Goal: Task Accomplishment & Management: Manage account settings

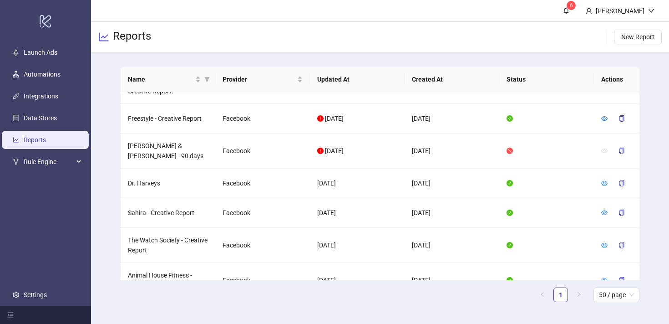
scroll to position [248, 0]
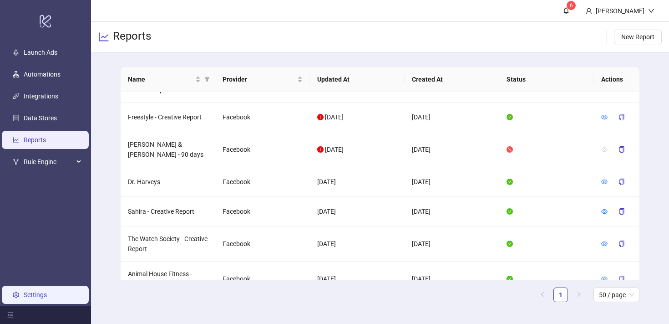
click at [26, 298] on link "Settings" at bounding box center [35, 294] width 23 height 7
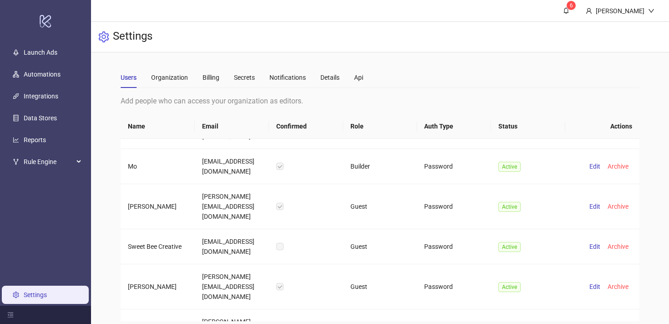
scroll to position [710, 0]
click at [178, 78] on div "Organization" at bounding box center [169, 77] width 37 height 10
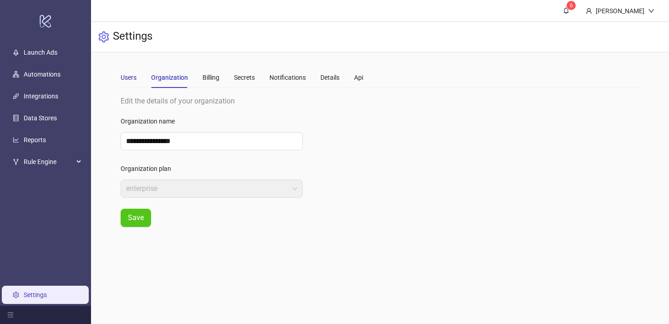
click at [132, 79] on div "Users" at bounding box center [129, 77] width 16 height 10
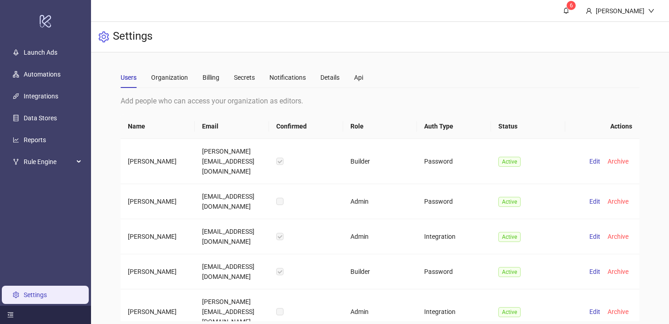
click at [10, 316] on icon "menu-fold" at bounding box center [10, 314] width 6 height 6
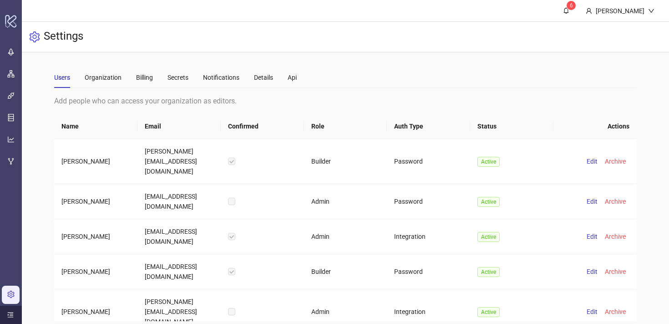
click at [10, 316] on icon "menu-unfold" at bounding box center [10, 314] width 6 height 6
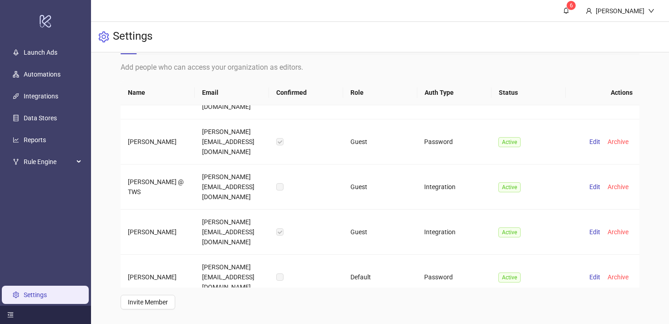
scroll to position [2595, 0]
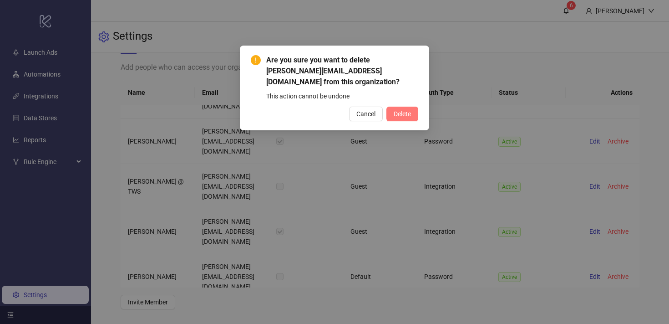
click at [411, 110] on span "Delete" at bounding box center [402, 113] width 17 height 7
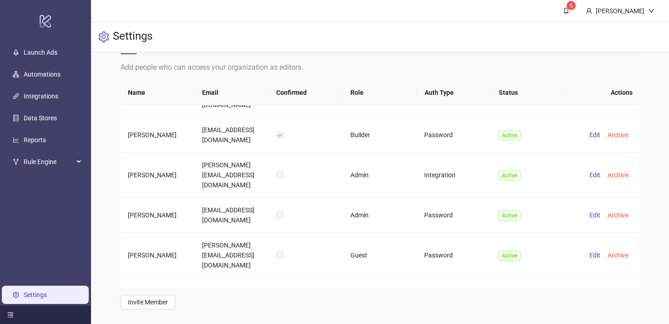
scroll to position [0, 0]
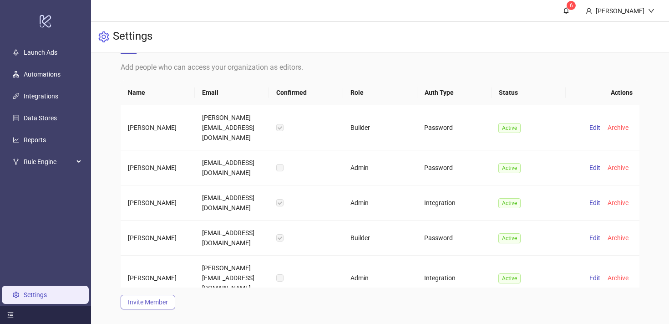
click at [160, 307] on button "Invite Member" at bounding box center [148, 301] width 55 height 15
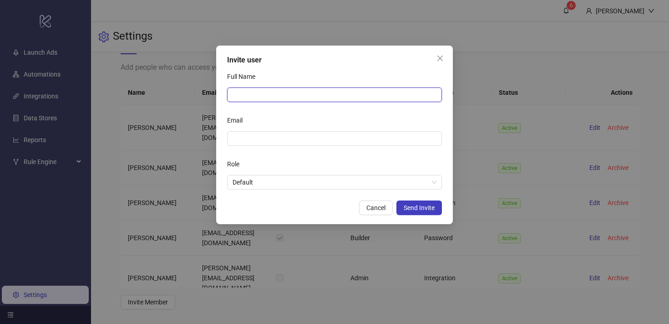
click at [274, 93] on input "Full Name" at bounding box center [334, 94] width 215 height 15
click at [270, 96] on input "**********" at bounding box center [334, 94] width 215 height 15
type input "**********"
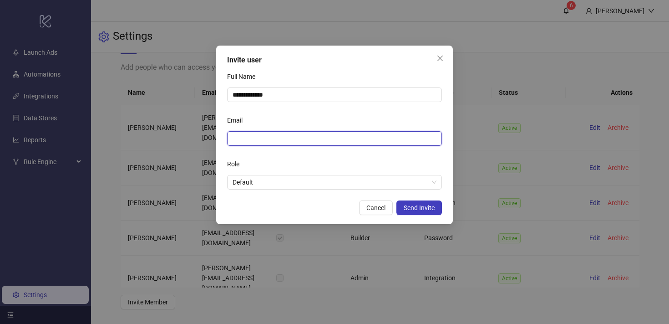
click at [271, 140] on input "Email" at bounding box center [334, 138] width 202 height 10
click at [299, 181] on span "Default" at bounding box center [335, 182] width 204 height 14
type input "**********"
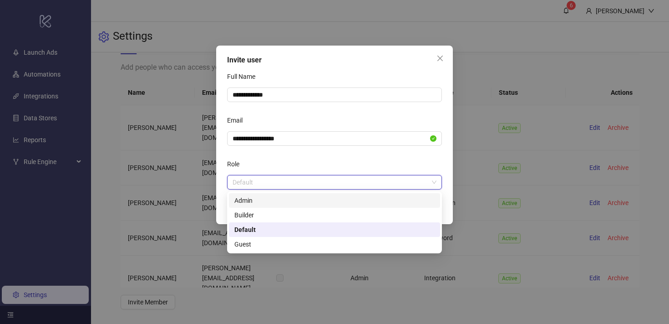
click at [255, 202] on div "Admin" at bounding box center [334, 200] width 200 height 10
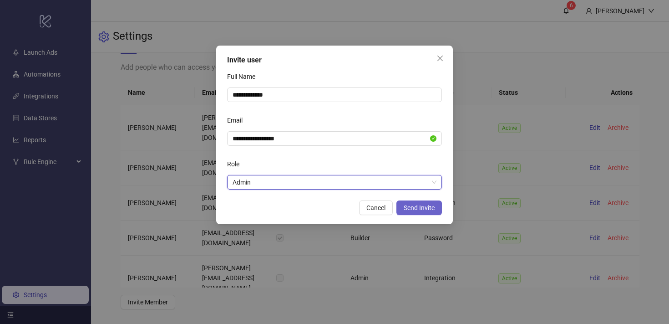
click at [432, 211] on span "Send Invite" at bounding box center [419, 207] width 31 height 7
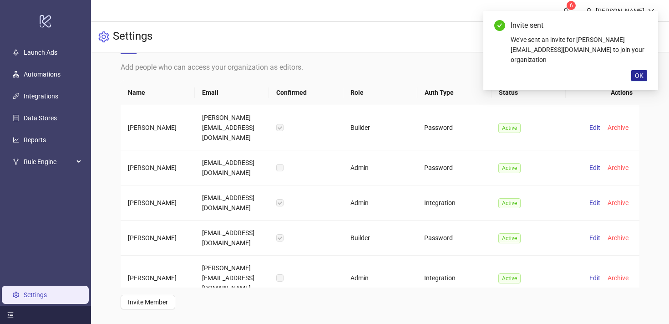
click at [639, 72] on span "OK" at bounding box center [639, 75] width 9 height 7
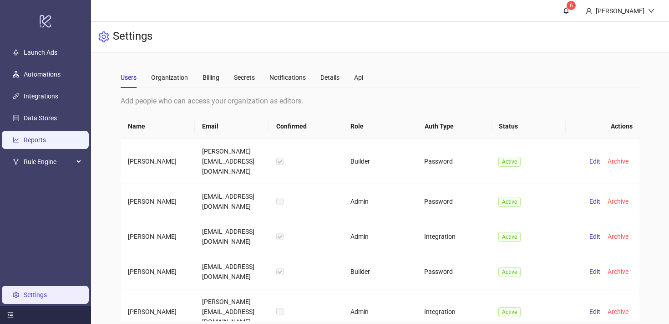
click at [37, 139] on link "Reports" at bounding box center [35, 139] width 22 height 7
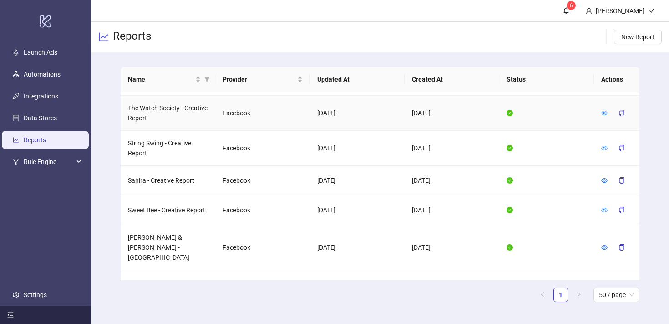
scroll to position [755, 0]
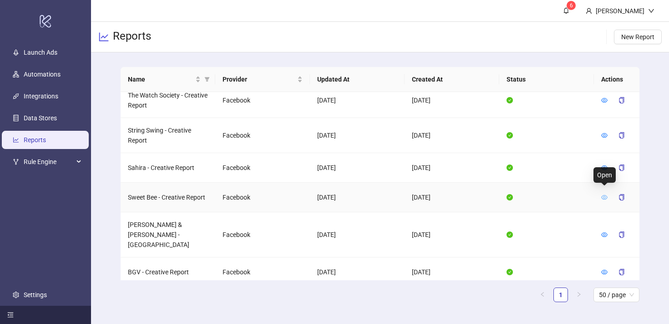
click at [604, 195] on icon "eye" at bounding box center [604, 197] width 6 height 5
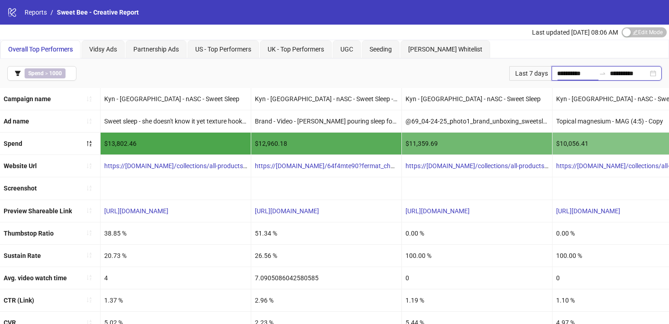
click at [569, 74] on input "**********" at bounding box center [576, 73] width 38 height 10
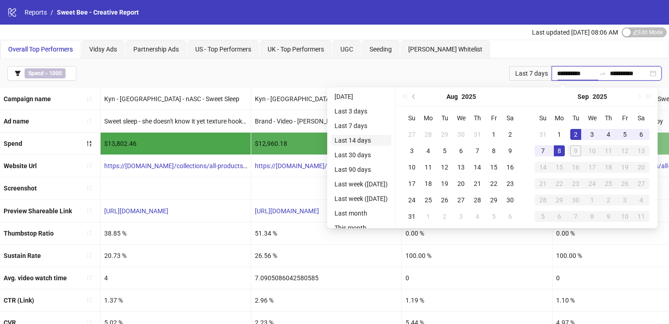
type input "**********"
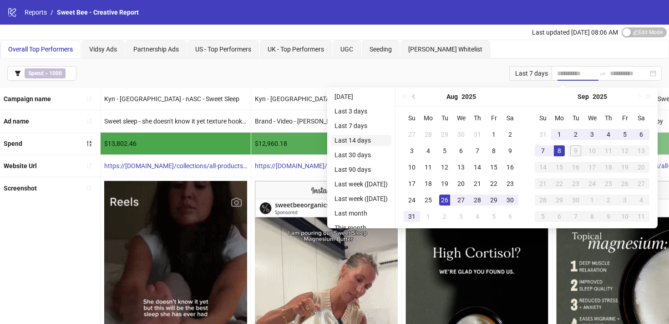
click at [349, 140] on li "Last 14 days" at bounding box center [361, 140] width 61 height 11
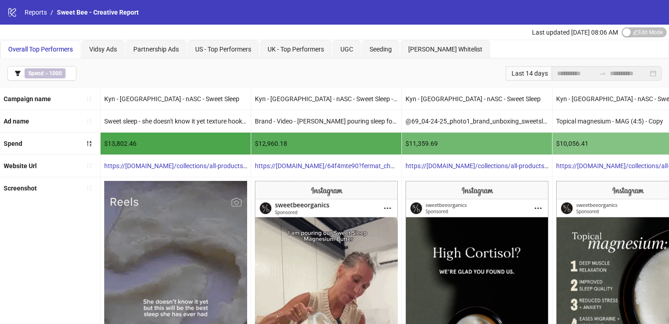
click at [415, 73] on div "**********" at bounding box center [334, 73] width 669 height 29
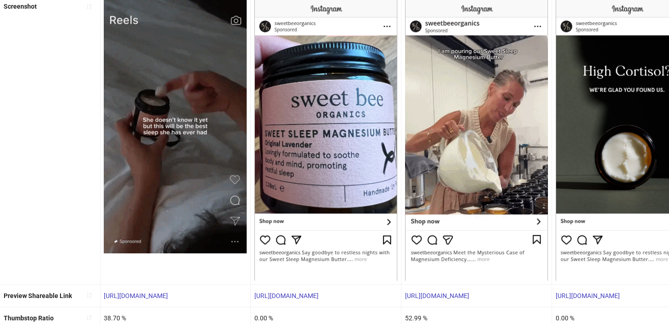
scroll to position [181, 0]
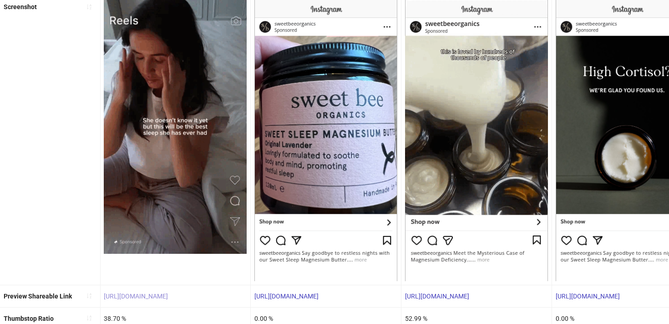
click at [159, 295] on link "[URL][DOMAIN_NAME]" at bounding box center [136, 295] width 64 height 7
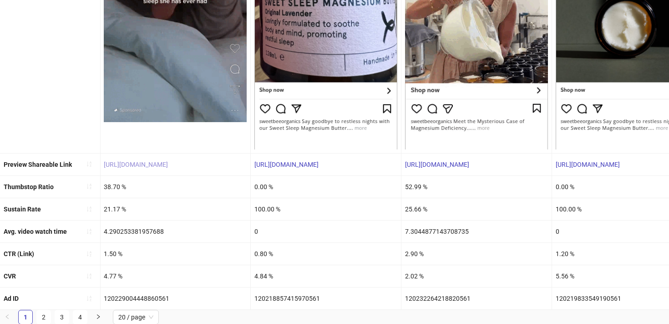
scroll to position [313, 0]
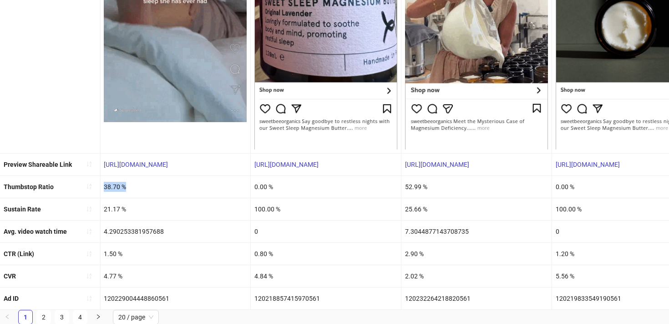
drag, startPoint x: 131, startPoint y: 188, endPoint x: 101, endPoint y: 186, distance: 29.6
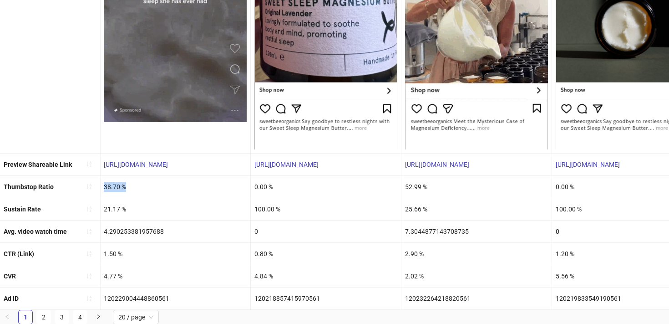
click at [101, 186] on div "38.70 %" at bounding box center [175, 187] width 150 height 22
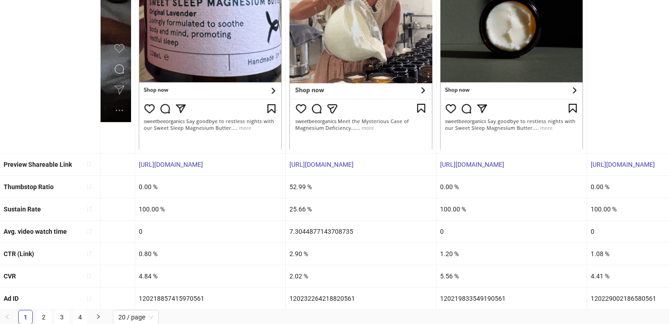
scroll to position [0, 116]
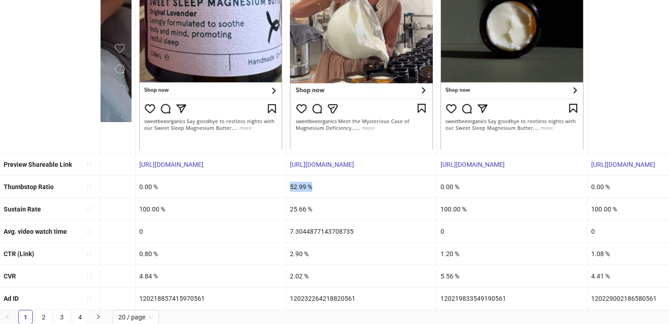
drag, startPoint x: 321, startPoint y: 185, endPoint x: 289, endPoint y: 185, distance: 32.3
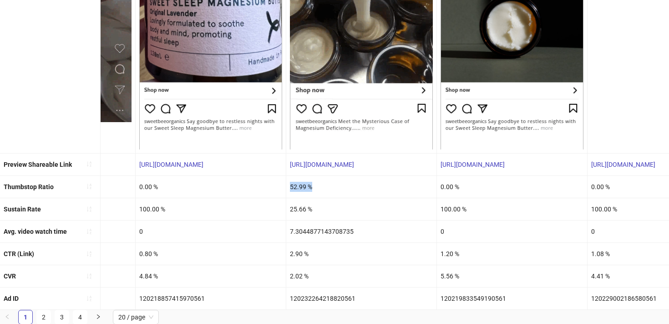
click at [289, 185] on div "52.99 %" at bounding box center [361, 187] width 150 height 22
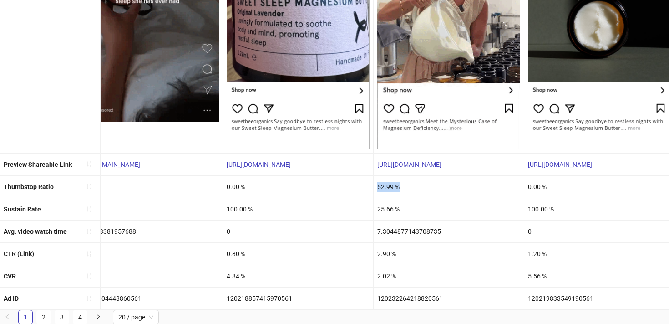
scroll to position [0, 0]
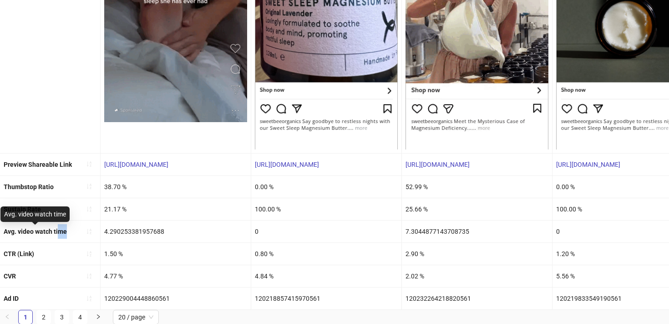
drag, startPoint x: 59, startPoint y: 230, endPoint x: 65, endPoint y: 232, distance: 6.1
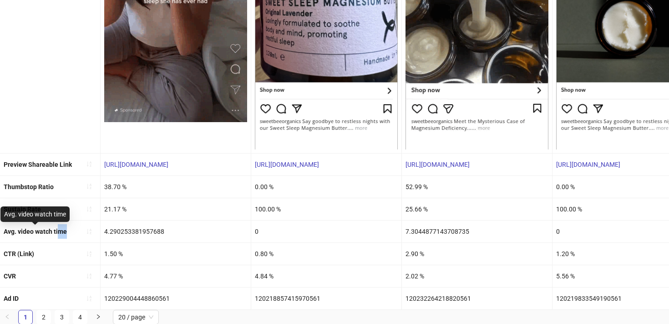
click at [66, 232] on b "Avg. video watch time" at bounding box center [35, 231] width 63 height 7
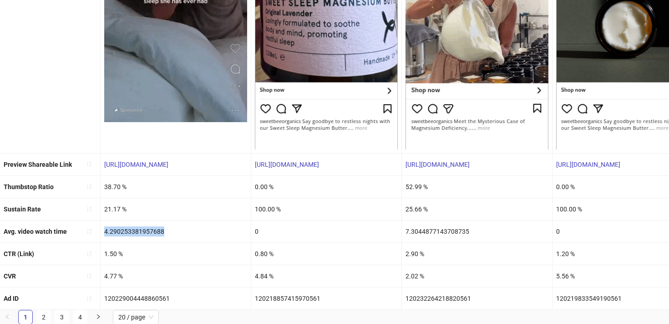
drag, startPoint x: 168, startPoint y: 228, endPoint x: 101, endPoint y: 227, distance: 66.9
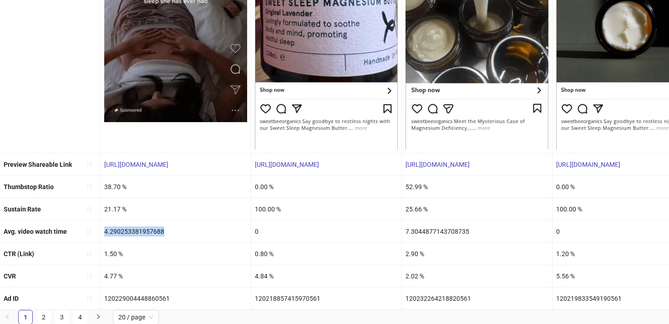
click at [101, 227] on div "4.290253381957688" at bounding box center [176, 231] width 150 height 22
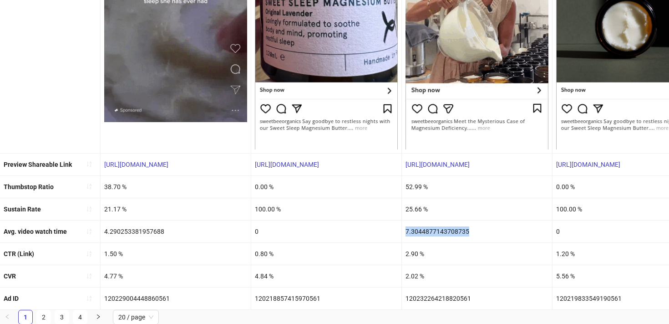
drag, startPoint x: 474, startPoint y: 230, endPoint x: 401, endPoint y: 228, distance: 73.8
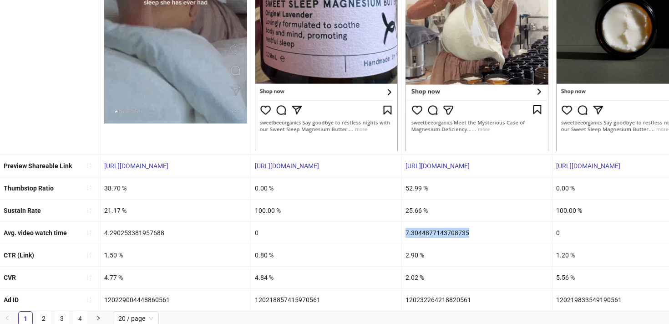
scroll to position [313, 0]
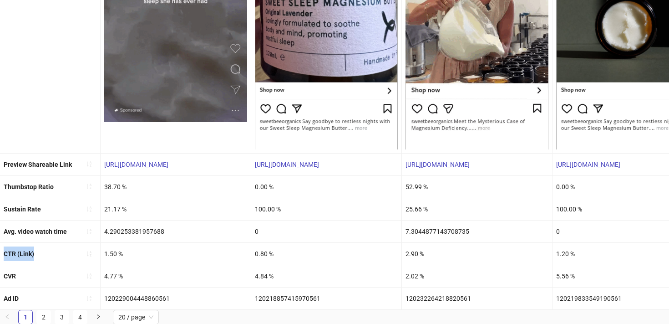
drag, startPoint x: 38, startPoint y: 254, endPoint x: 0, endPoint y: 252, distance: 37.8
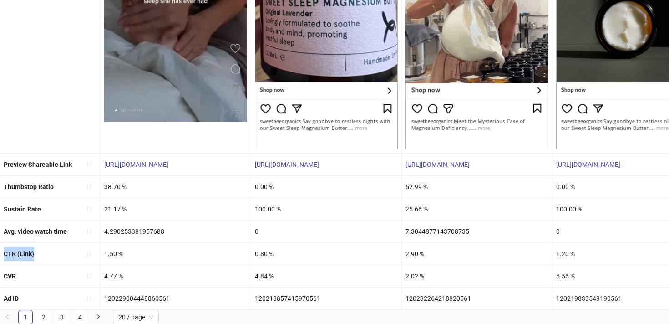
click at [0, 252] on div "CTR (Link)" at bounding box center [50, 254] width 100 height 22
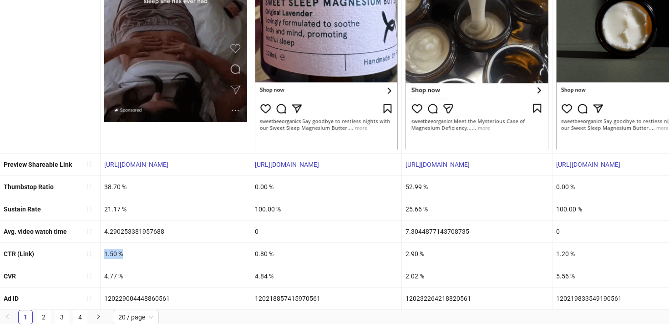
drag, startPoint x: 105, startPoint y: 253, endPoint x: 125, endPoint y: 252, distance: 20.0
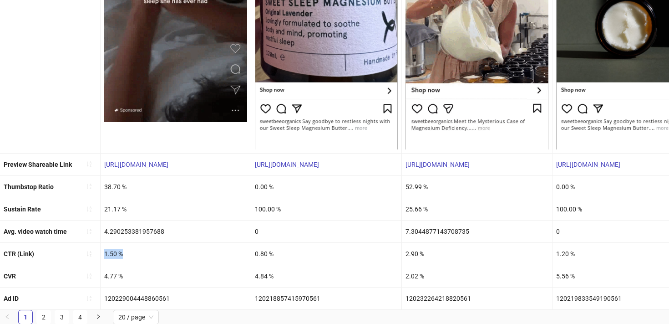
click at [125, 253] on div "1.50 %" at bounding box center [176, 254] width 150 height 22
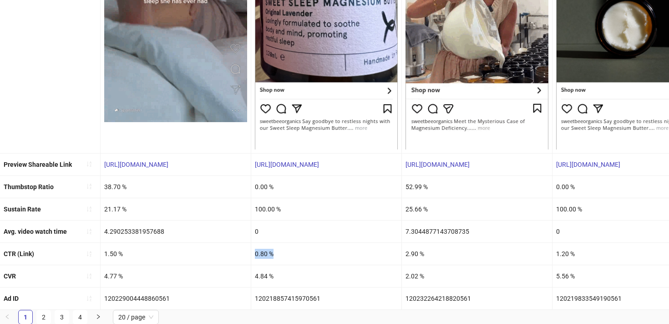
drag, startPoint x: 254, startPoint y: 250, endPoint x: 310, endPoint y: 247, distance: 56.1
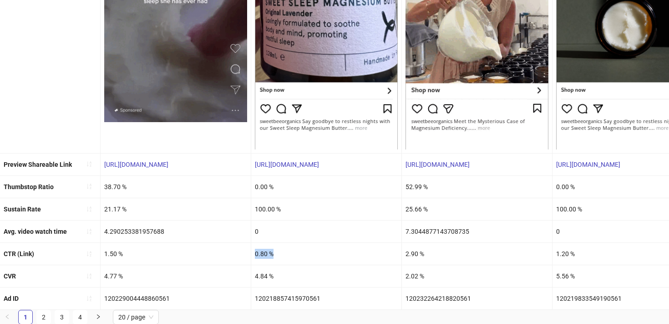
click at [310, 247] on div "0.80 %" at bounding box center [326, 254] width 150 height 22
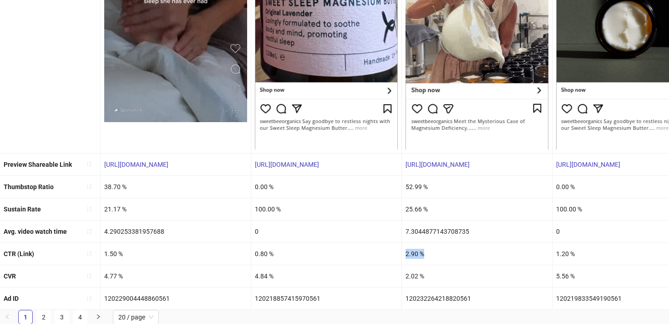
drag, startPoint x: 405, startPoint y: 250, endPoint x: 476, endPoint y: 248, distance: 71.5
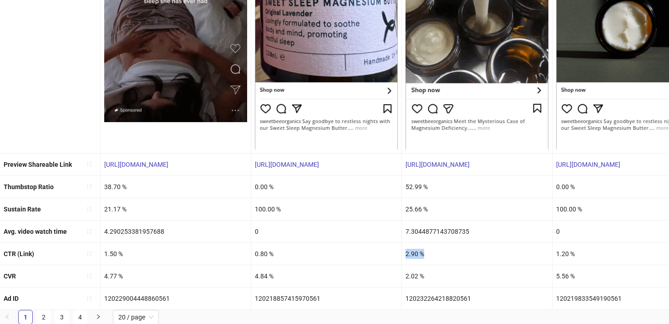
click at [476, 248] on div "2.90 %" at bounding box center [477, 254] width 150 height 22
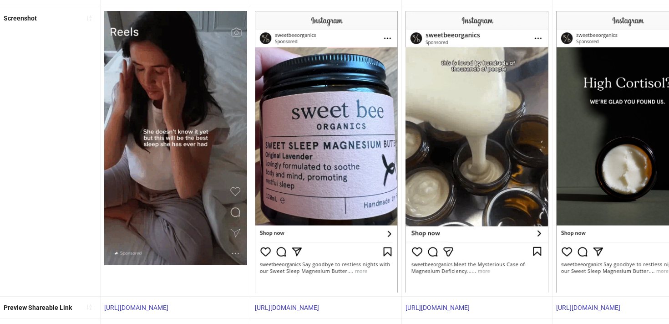
scroll to position [149, 0]
